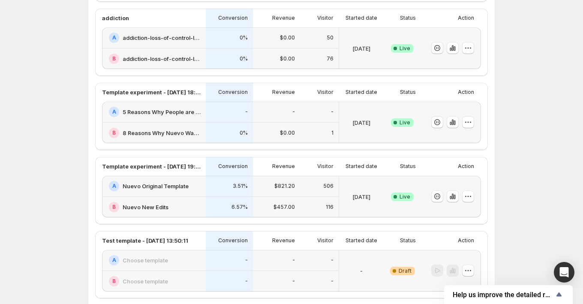
scroll to position [293, 0]
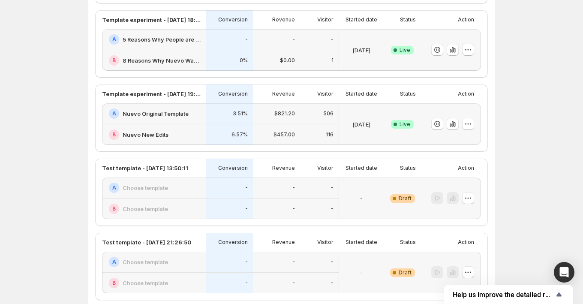
click at [202, 122] on div "A Nuevo Original Template" at bounding box center [154, 113] width 104 height 21
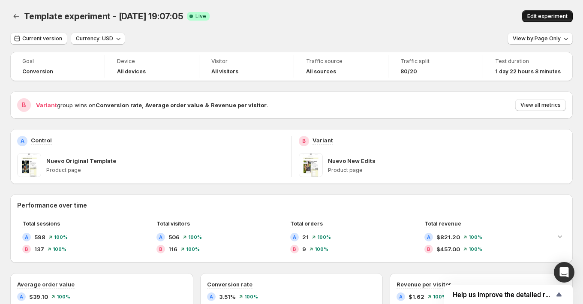
click at [537, 18] on span "Edit experiment" at bounding box center [547, 16] width 40 height 7
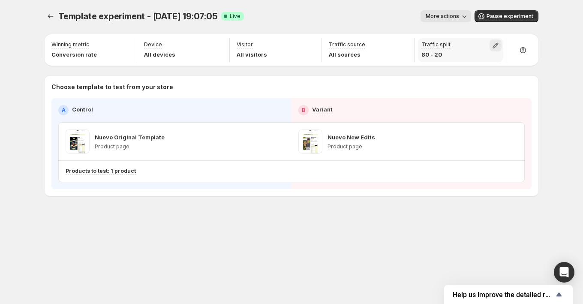
click at [496, 44] on icon "button" at bounding box center [495, 45] width 9 height 9
drag, startPoint x: 527, startPoint y: 65, endPoint x: 519, endPoint y: 65, distance: 8.6
type input "**"
click at [519, 65] on input "range" at bounding box center [495, 64] width 123 height 12
click at [548, 16] on div "Template experiment - [DATE] 19:07:05. This page is ready Template experiment -…" at bounding box center [291, 121] width 514 height 242
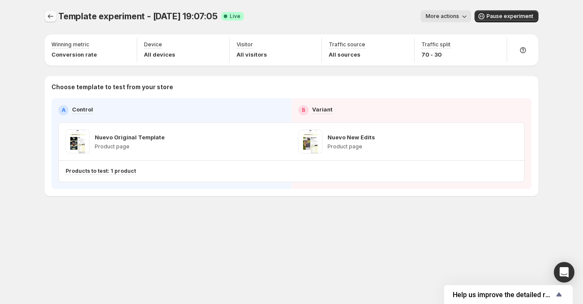
click at [52, 18] on icon "Experiments" at bounding box center [50, 16] width 9 height 9
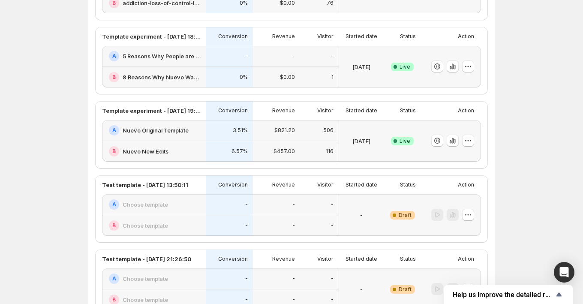
scroll to position [277, 0]
click at [192, 147] on div "B Nuevo New Edits" at bounding box center [155, 151] width 92 height 10
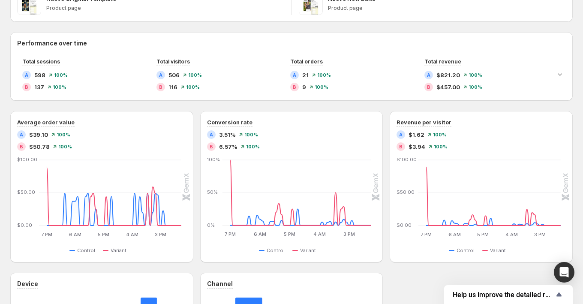
scroll to position [165, 0]
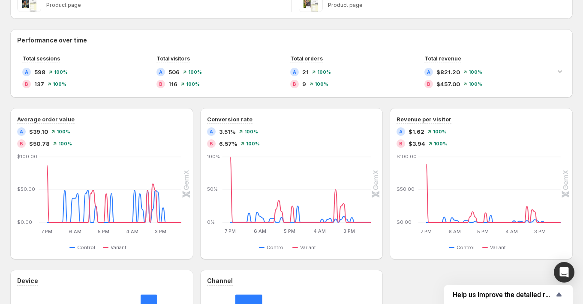
click at [55, 23] on div "Goal Conversion Device All devices Visitor All visitors Traffic source All sour…" at bounding box center [291, 162] width 562 height 551
